Goal: Transaction & Acquisition: Book appointment/travel/reservation

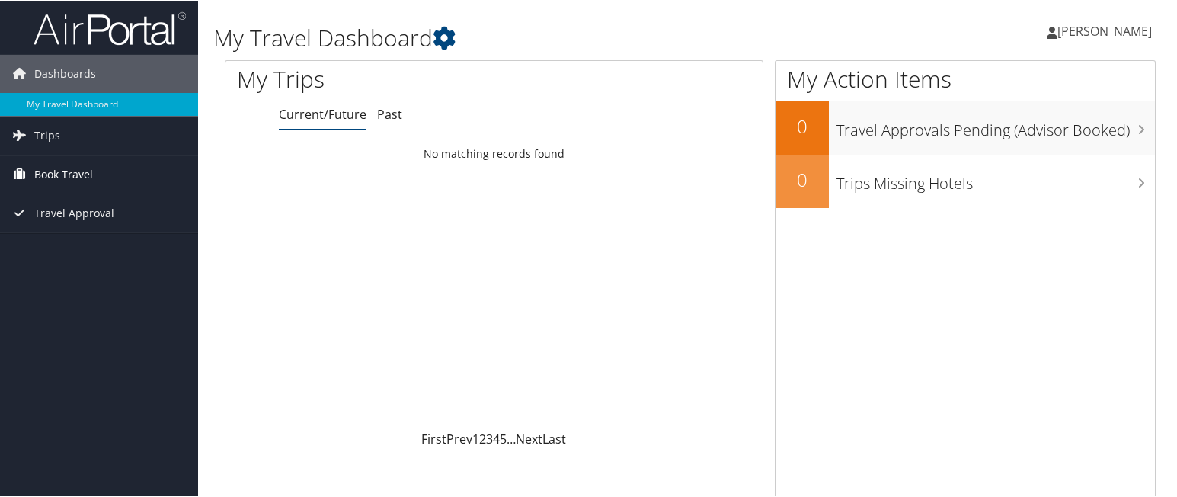
click at [73, 166] on span "Book Travel" at bounding box center [63, 174] width 59 height 38
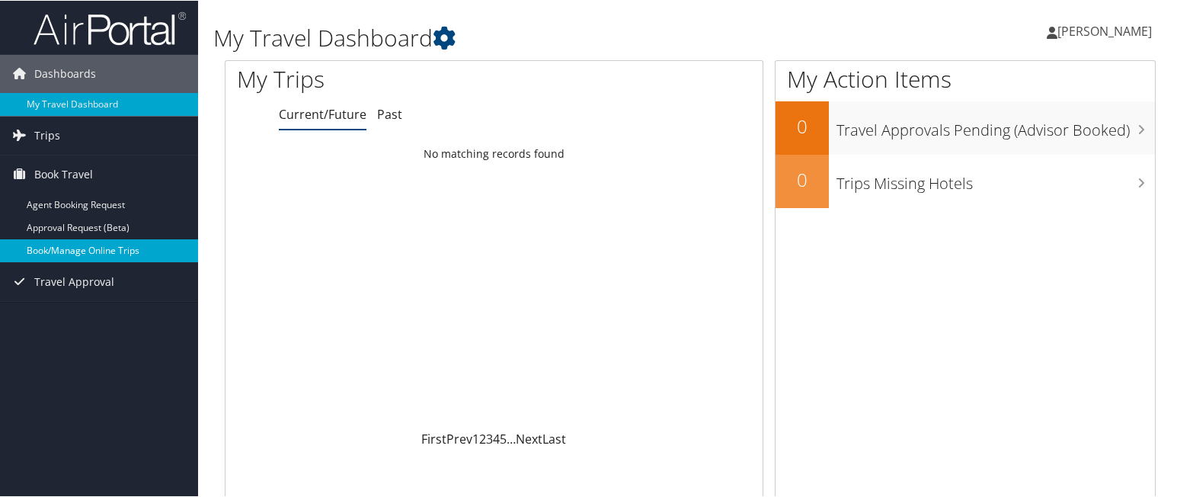
click at [103, 253] on link "Book/Manage Online Trips" at bounding box center [99, 249] width 198 height 23
